Goal: Task Accomplishment & Management: Complete application form

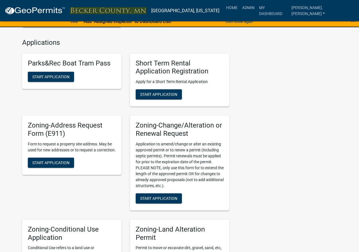
scroll to position [227, 0]
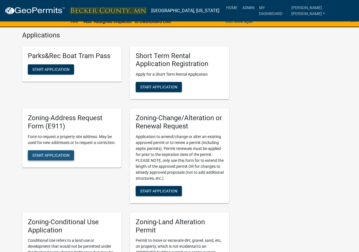
click at [64, 157] on span "Start Application" at bounding box center [50, 155] width 37 height 5
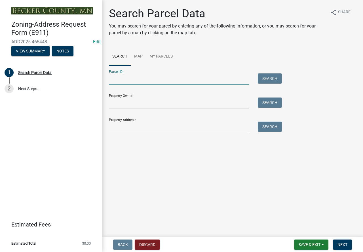
paste input "150287020"
type input "150287020"
click at [275, 79] on button "Search" at bounding box center [270, 78] width 24 height 10
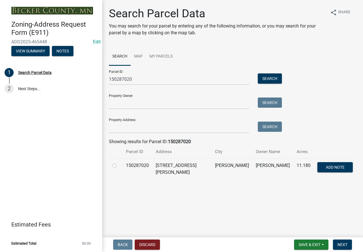
click at [119, 162] on label at bounding box center [119, 162] width 0 height 0
click at [119, 165] on input "radio" at bounding box center [121, 164] width 4 height 4
radio input "true"
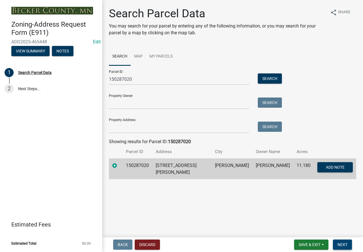
click at [343, 243] on span "Next" at bounding box center [343, 245] width 10 height 5
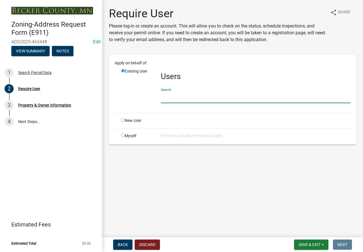
click at [174, 98] on input "text" at bounding box center [256, 98] width 190 height 12
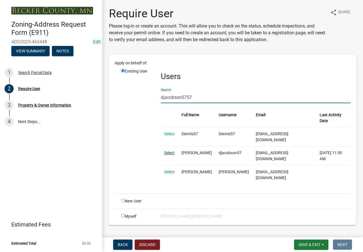
type input "djacobson5757"
click at [169, 151] on link "Select" at bounding box center [169, 153] width 10 height 5
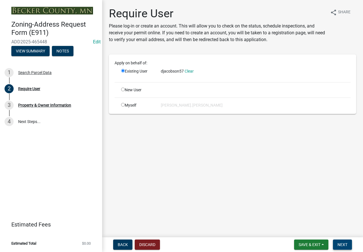
click at [342, 244] on span "Next" at bounding box center [343, 245] width 10 height 5
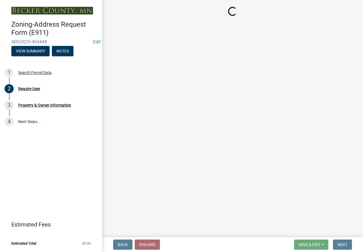
select select "f436be56-dc23-4f83-8ed5-1d7a72a1e4f3"
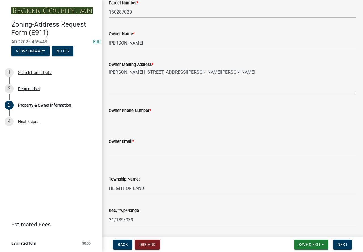
scroll to position [57, 0]
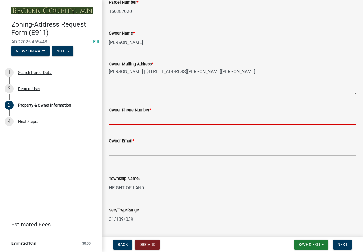
click at [135, 119] on input "Owner Phone Number *" at bounding box center [232, 119] width 247 height 12
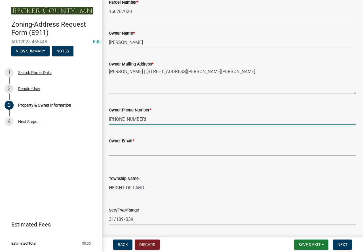
type input "[PHONE_NUMBER]"
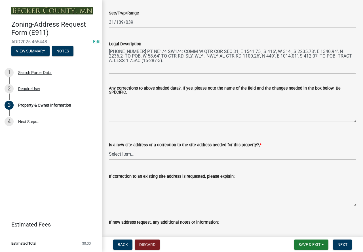
scroll to position [255, 0]
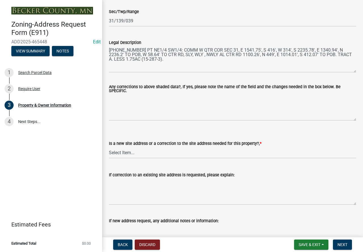
type input "[EMAIL_ADDRESS][DOMAIN_NAME]"
click at [142, 155] on select "Select Item... New Site Address Needed Correction to Site Address Needed I alre…" at bounding box center [232, 153] width 247 height 12
click at [109, 147] on select "Select Item... New Site Address Needed Correction to Site Address Needed I alre…" at bounding box center [232, 153] width 247 height 12
select select "089283cf-a855-4b61-bd43-ab3cb6f1e684"
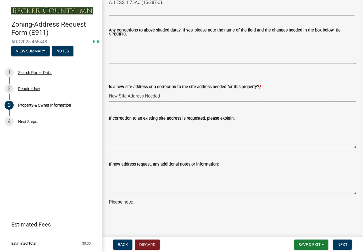
scroll to position [316, 0]
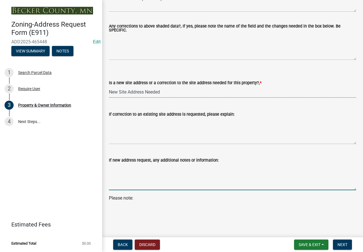
click at [119, 178] on textarea "If new address request, any additional notes or information:" at bounding box center [232, 177] width 247 height 27
type textarea "Second address for future split"
click at [337, 246] on button "Next" at bounding box center [342, 245] width 19 height 10
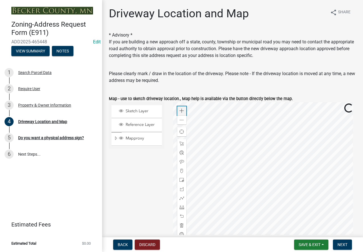
click at [180, 107] on div "Zoom in" at bounding box center [181, 110] width 9 height 9
click at [180, 108] on div "Zoom in" at bounding box center [181, 110] width 9 height 9
click at [344, 128] on div at bounding box center [265, 173] width 184 height 142
click at [175, 193] on div at bounding box center [265, 173] width 184 height 142
click at [178, 197] on div at bounding box center [181, 198] width 9 height 9
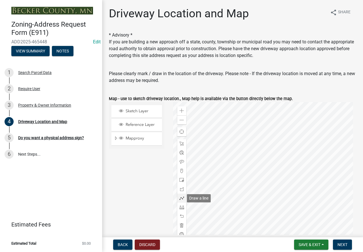
scroll to position [9, 0]
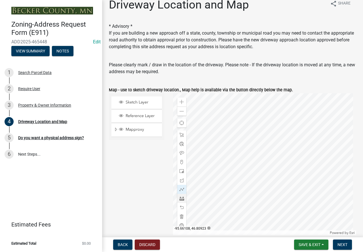
click at [264, 141] on div at bounding box center [265, 164] width 184 height 142
click at [258, 128] on div at bounding box center [265, 164] width 184 height 142
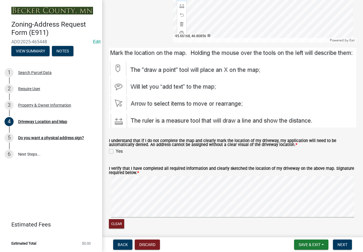
scroll to position [207, 0]
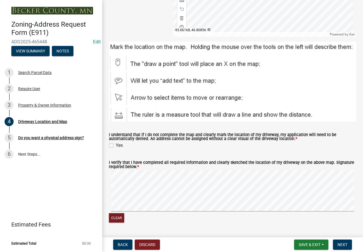
click at [116, 145] on label "Yes" at bounding box center [119, 145] width 7 height 7
click at [116, 145] on input "Yes" at bounding box center [118, 144] width 4 height 4
checkbox input "true"
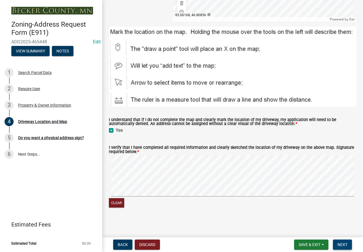
click at [348, 246] on button "Next" at bounding box center [342, 245] width 19 height 10
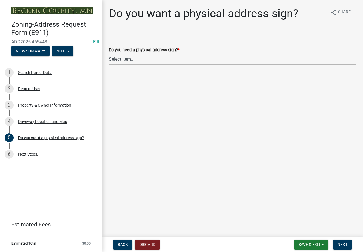
click at [122, 60] on select "Select Item... No sign needed. Please just email me my new address. Yes, I need…" at bounding box center [232, 59] width 247 height 12
click at [109, 53] on select "Select Item... No sign needed. Please just email me my new address. Yes, I need…" at bounding box center [232, 59] width 247 height 12
select select "e0d83106-b8a0-4213-8b37-9ca0094bb326"
click at [342, 242] on button "Next" at bounding box center [342, 245] width 19 height 10
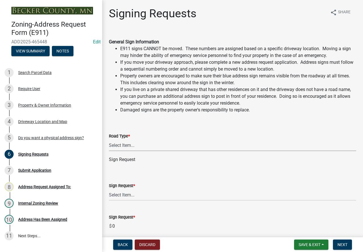
click at [168, 146] on select "Select Item... Private Easement Public / [GEOGRAPHIC_DATA]" at bounding box center [232, 146] width 247 height 12
click at [109, 140] on select "Select Item... Private Easement Public / [GEOGRAPHIC_DATA]" at bounding box center [232, 146] width 247 height 12
select select "59ebb622-b26c-47b0-ac7c-13ae008290a6"
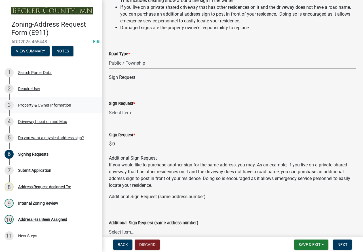
scroll to position [85, 0]
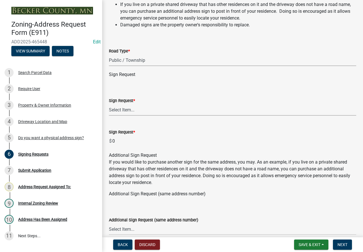
click at [130, 115] on select "Select Item... $12 - I only need a post (no sign or installation). $25 - I only…" at bounding box center [232, 110] width 247 height 12
click at [109, 104] on select "Select Item... $12 - I only need a post (no sign or installation). $25 - I only…" at bounding box center [232, 110] width 247 height 12
select select "9be1d10c-73ea-4d51-99c5-7418e6c4c8e0"
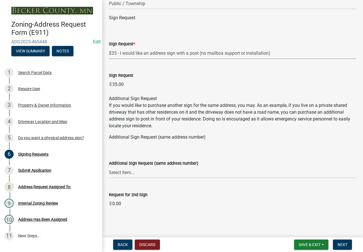
scroll to position [144, 0]
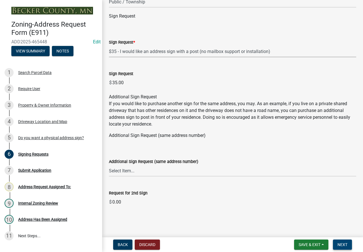
click at [346, 243] on span "Next" at bounding box center [343, 245] width 10 height 5
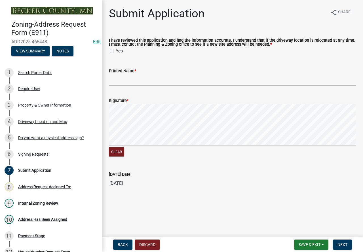
click at [116, 51] on label "Yes" at bounding box center [119, 51] width 7 height 7
click at [116, 51] on input "Yes" at bounding box center [118, 50] width 4 height 4
checkbox input "true"
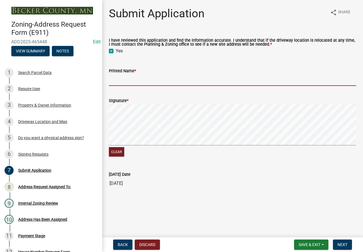
click at [142, 81] on input "Printed Name *" at bounding box center [232, 80] width 247 height 12
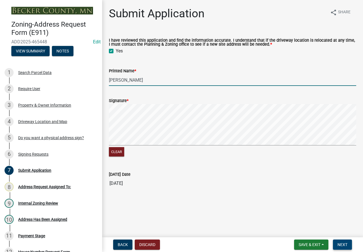
type input "[PERSON_NAME]"
click at [346, 247] on span "Next" at bounding box center [343, 245] width 10 height 5
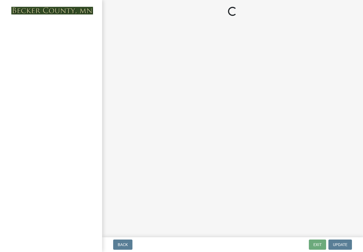
select select "3: 3"
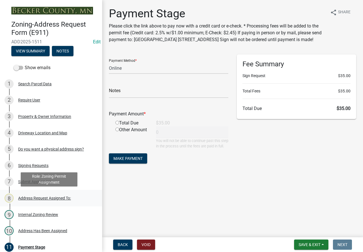
click at [44, 199] on div "Address Request Assigned To:" at bounding box center [44, 198] width 53 height 4
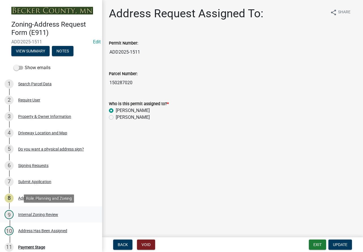
click at [41, 215] on div "Internal Zoning Review" at bounding box center [38, 215] width 40 height 4
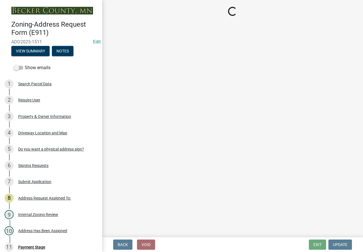
select select "0e06ad4d-9bfb-4e38-ba6b-db47477b350e"
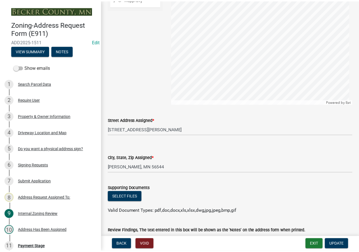
scroll to position [539, 0]
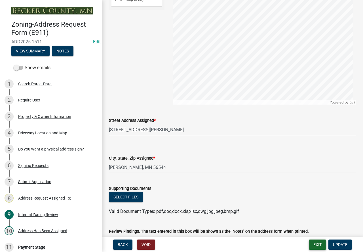
click at [315, 243] on button "Exit" at bounding box center [317, 245] width 17 height 10
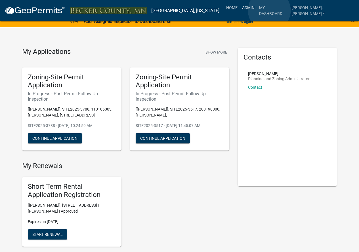
click at [257, 11] on link "Admin" at bounding box center [248, 7] width 17 height 11
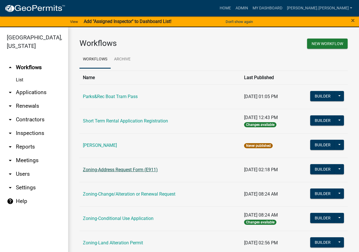
click at [115, 168] on link "Zoning-Address Request Form (E911)" at bounding box center [120, 169] width 75 height 5
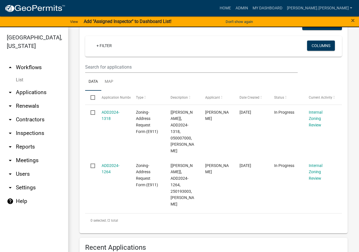
scroll to position [255, 0]
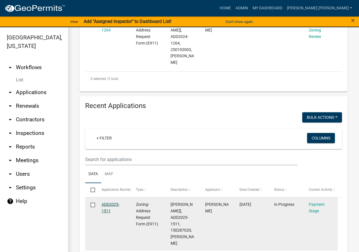
click at [106, 203] on link "ADD2025-1511" at bounding box center [111, 207] width 18 height 11
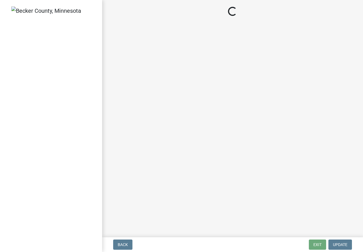
select select "3: 3"
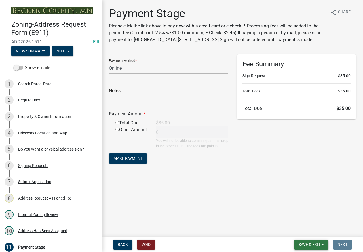
click at [302, 243] on span "Save & Exit" at bounding box center [310, 245] width 22 height 5
click at [303, 231] on button "Save & Exit" at bounding box center [305, 230] width 45 height 14
